Goal: Task Accomplishment & Management: Manage account settings

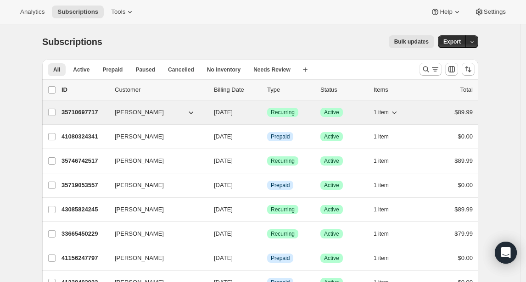
click at [78, 112] on p "35710697717" at bounding box center [85, 112] width 46 height 9
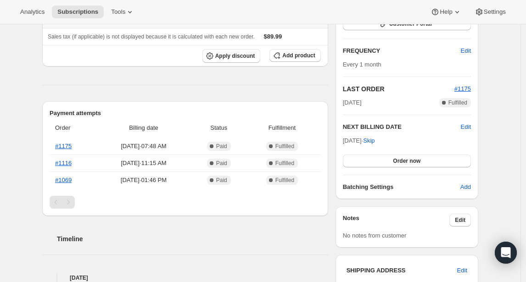
scroll to position [147, 0]
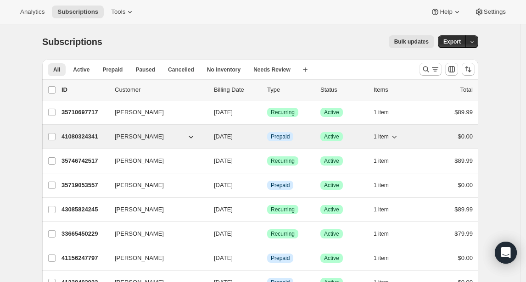
click at [88, 141] on p "41080324341" at bounding box center [85, 136] width 46 height 9
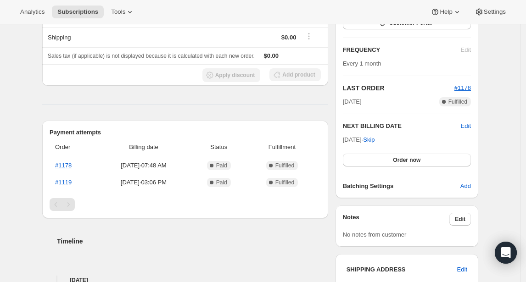
scroll to position [149, 0]
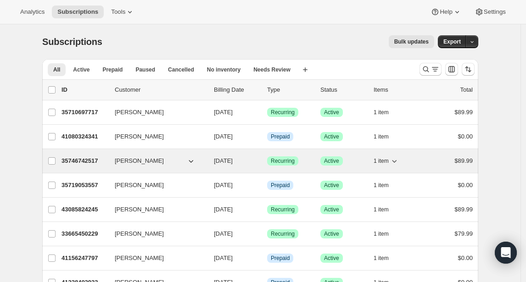
click at [81, 163] on p "35746742517" at bounding box center [85, 161] width 46 height 9
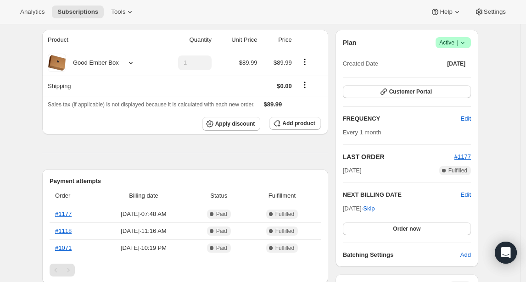
scroll to position [116, 0]
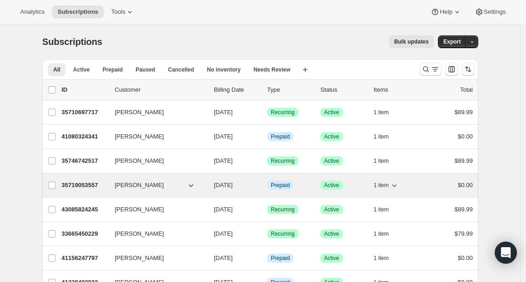
click at [72, 187] on p "35719053557" at bounding box center [85, 185] width 46 height 9
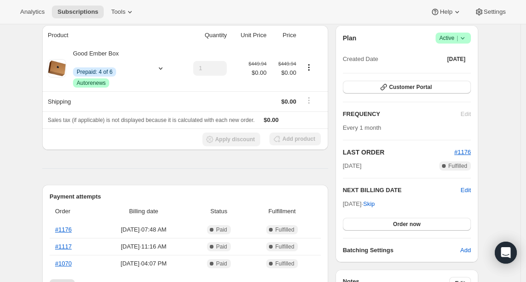
scroll to position [136, 0]
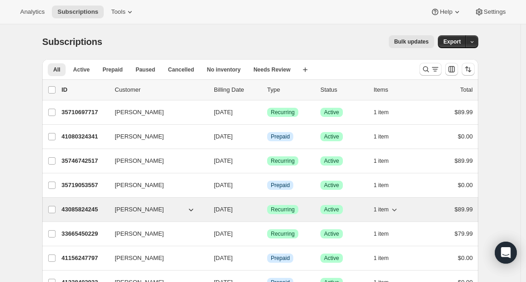
click at [87, 211] on p "43085824245" at bounding box center [85, 209] width 46 height 9
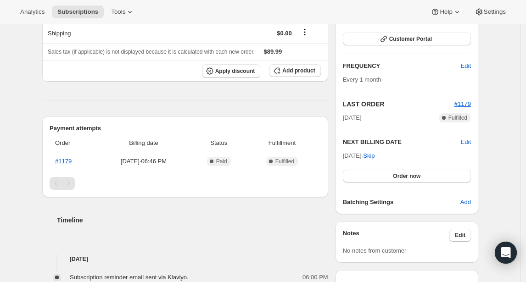
scroll to position [132, 0]
